Goal: Navigation & Orientation: Go to known website

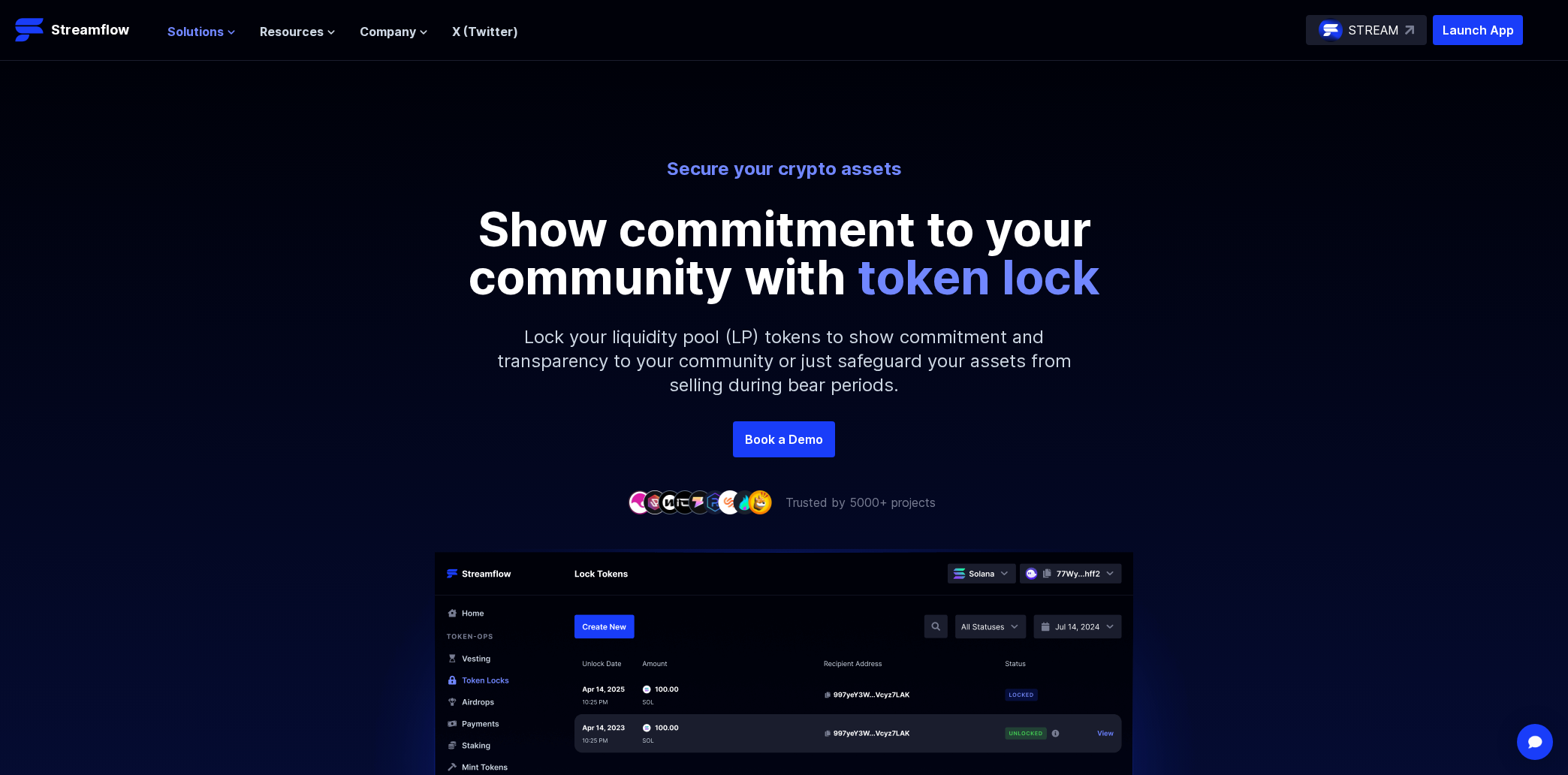
click at [194, 35] on span "Solutions" at bounding box center [196, 31] width 57 height 18
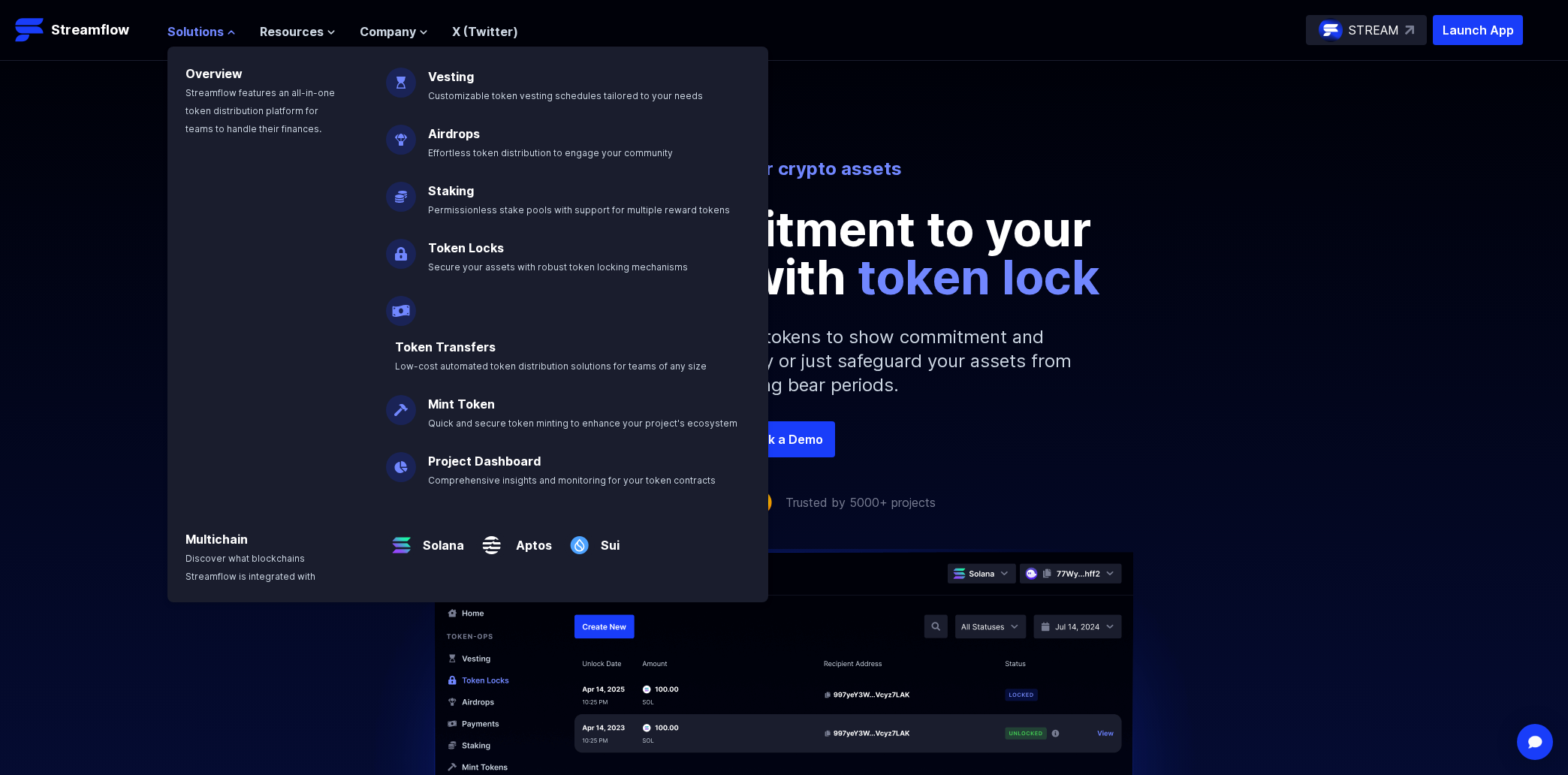
click at [194, 36] on span "Solutions" at bounding box center [196, 31] width 57 height 18
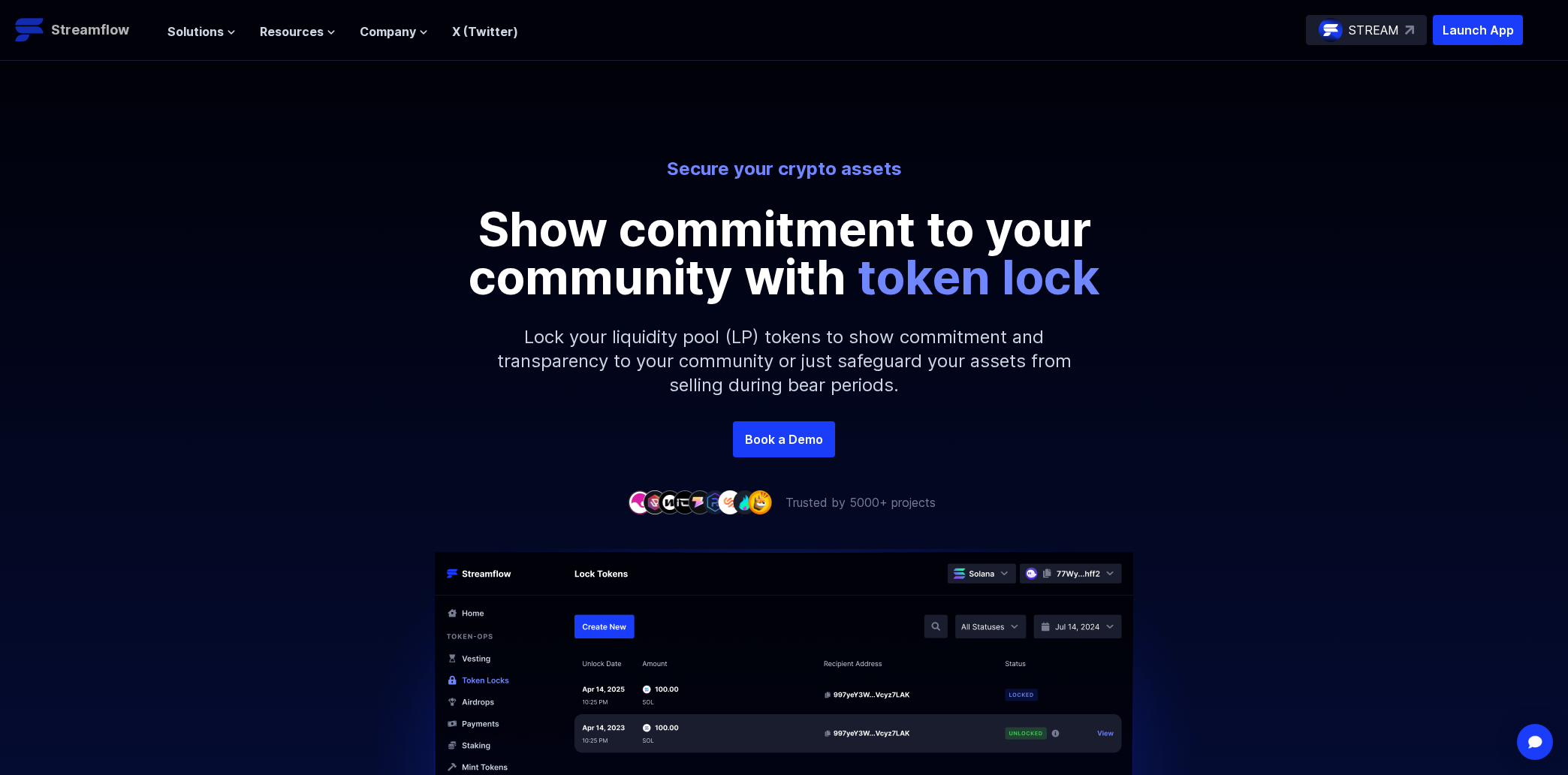
click at [39, 21] on img at bounding box center [30, 30] width 30 height 30
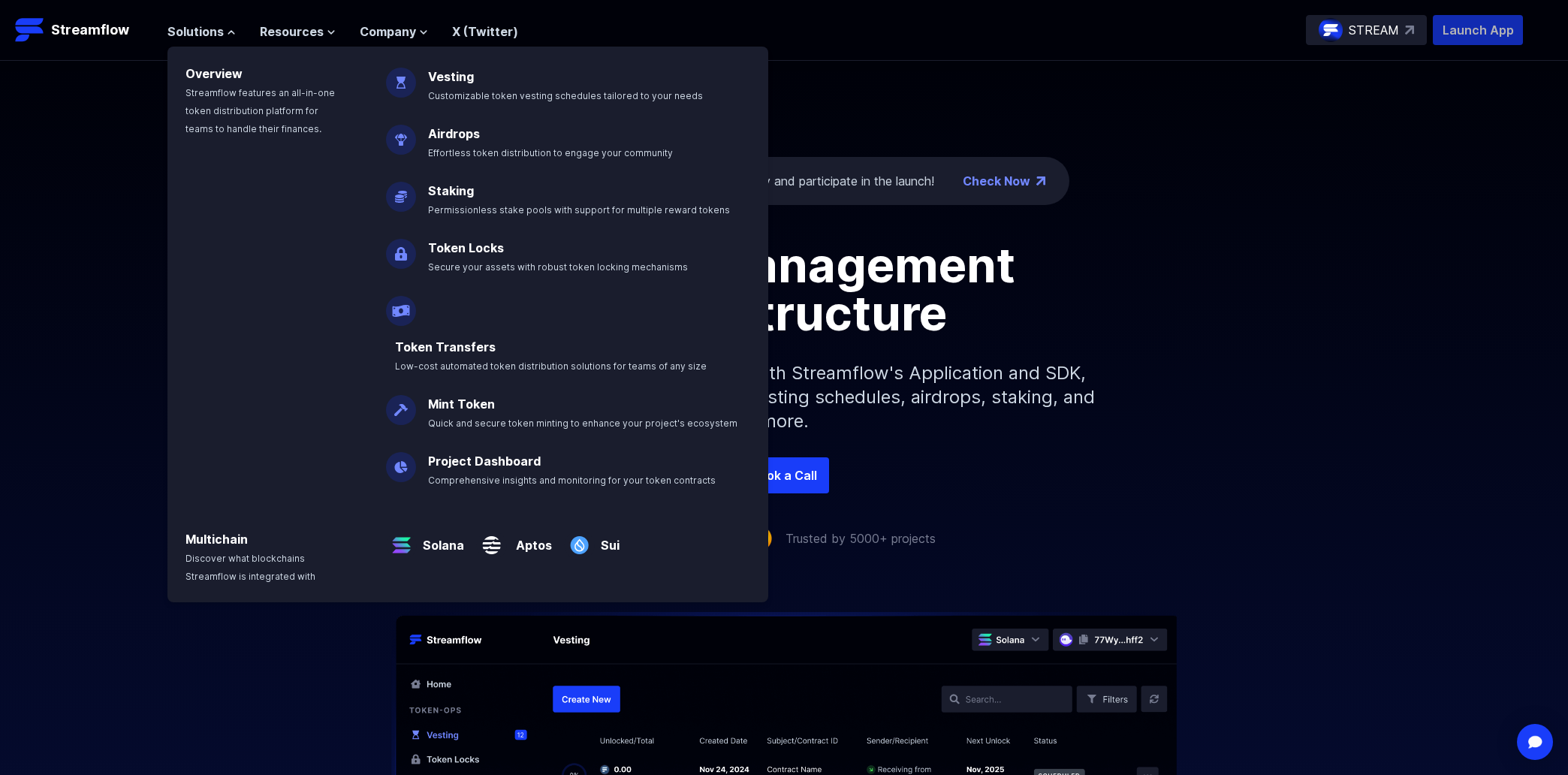
click at [1492, 16] on p "Launch App" at bounding box center [1477, 30] width 90 height 30
